Goal: Information Seeking & Learning: Learn about a topic

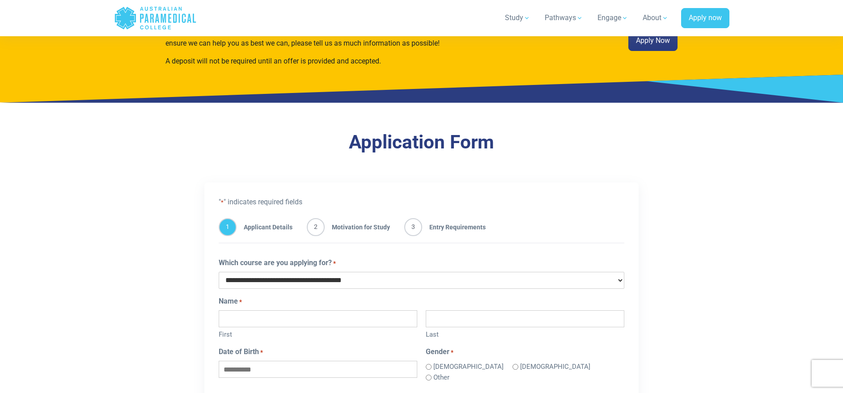
scroll to position [340, 0]
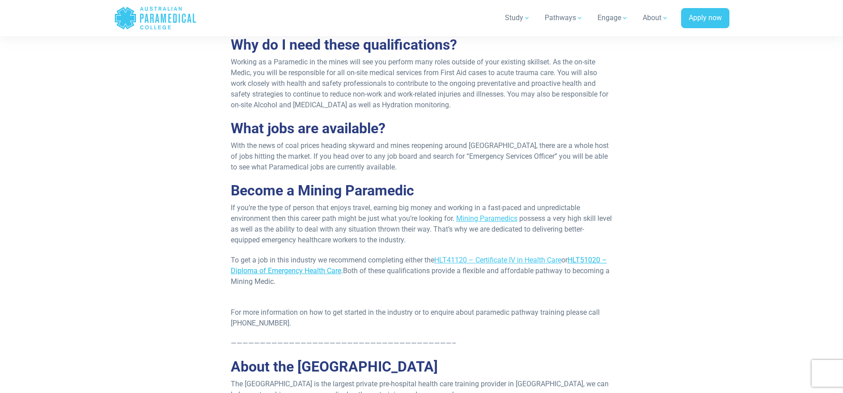
scroll to position [677, 0]
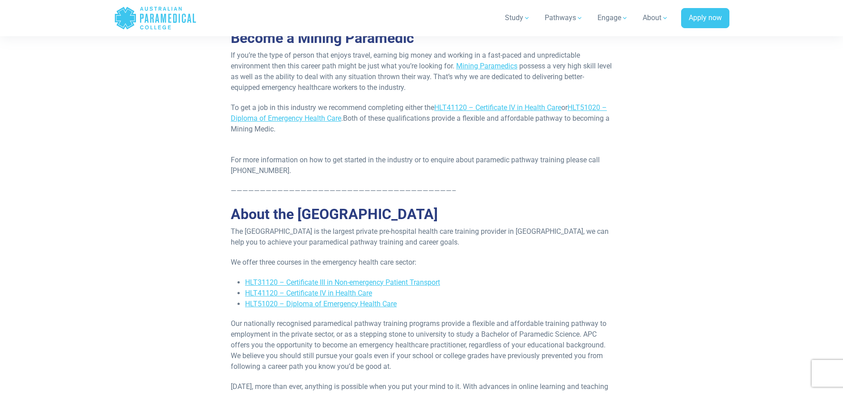
click at [615, 270] on div "A Mining Paramedic works in a fast-paced and unpredictable environment where ev…" at bounding box center [421, 1] width 392 height 923
click at [316, 307] on link "HLT51020 – Diploma of Emergency Health Care" at bounding box center [321, 304] width 152 height 8
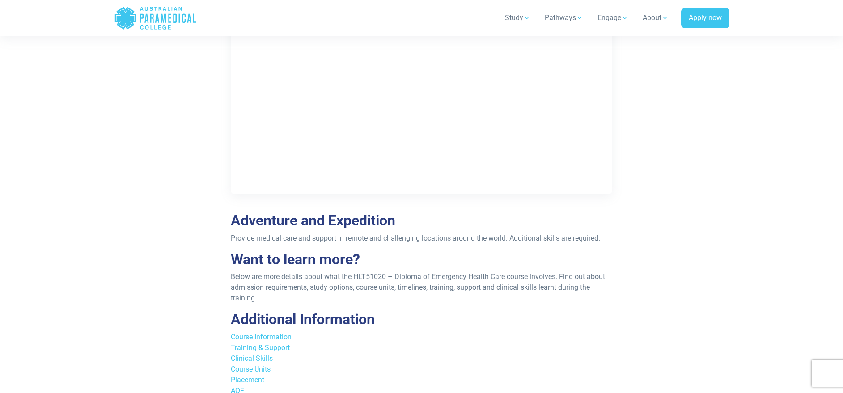
scroll to position [7716, 0]
